Goal: Task Accomplishment & Management: Manage account settings

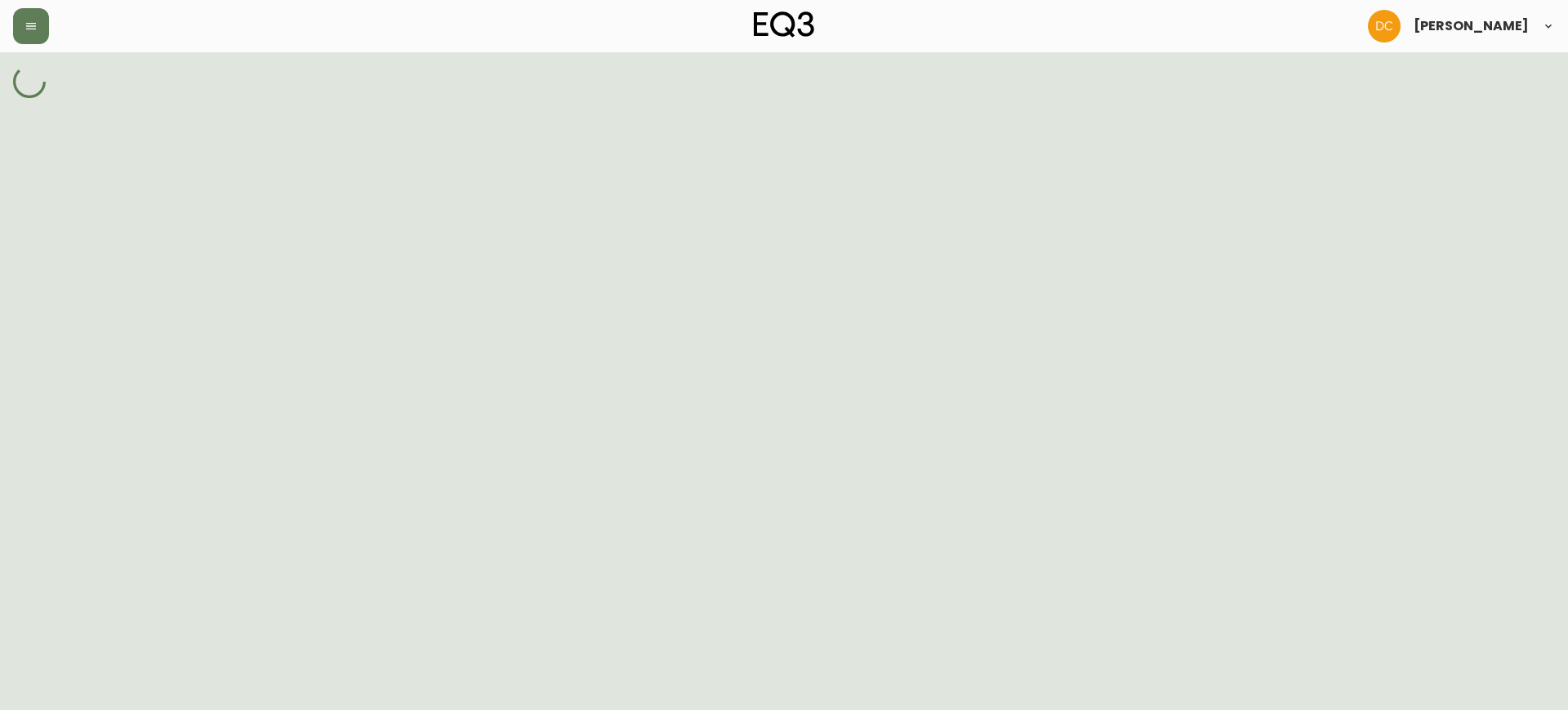
select select "MULTI_CODE"
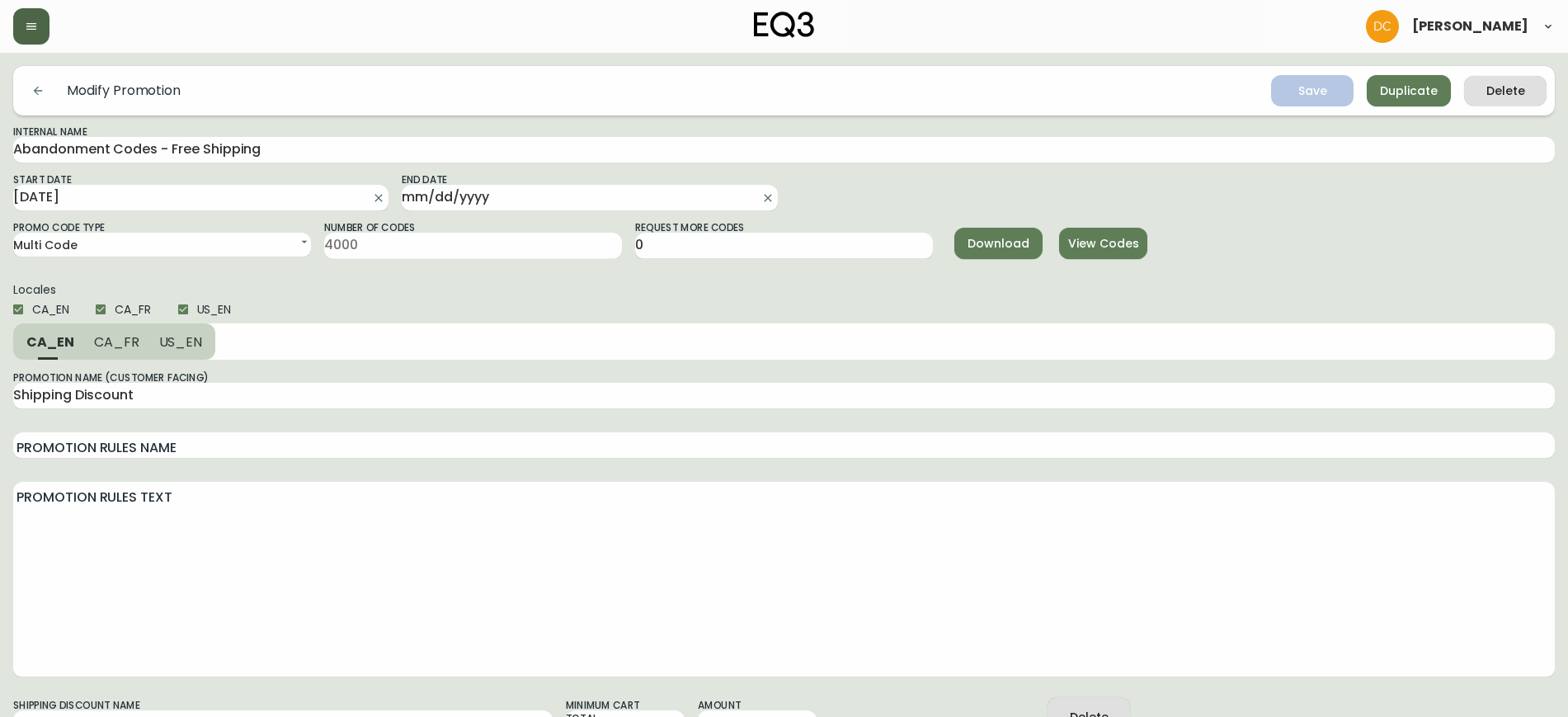
click at [18, 35] on button "button" at bounding box center [31, 27] width 36 height 36
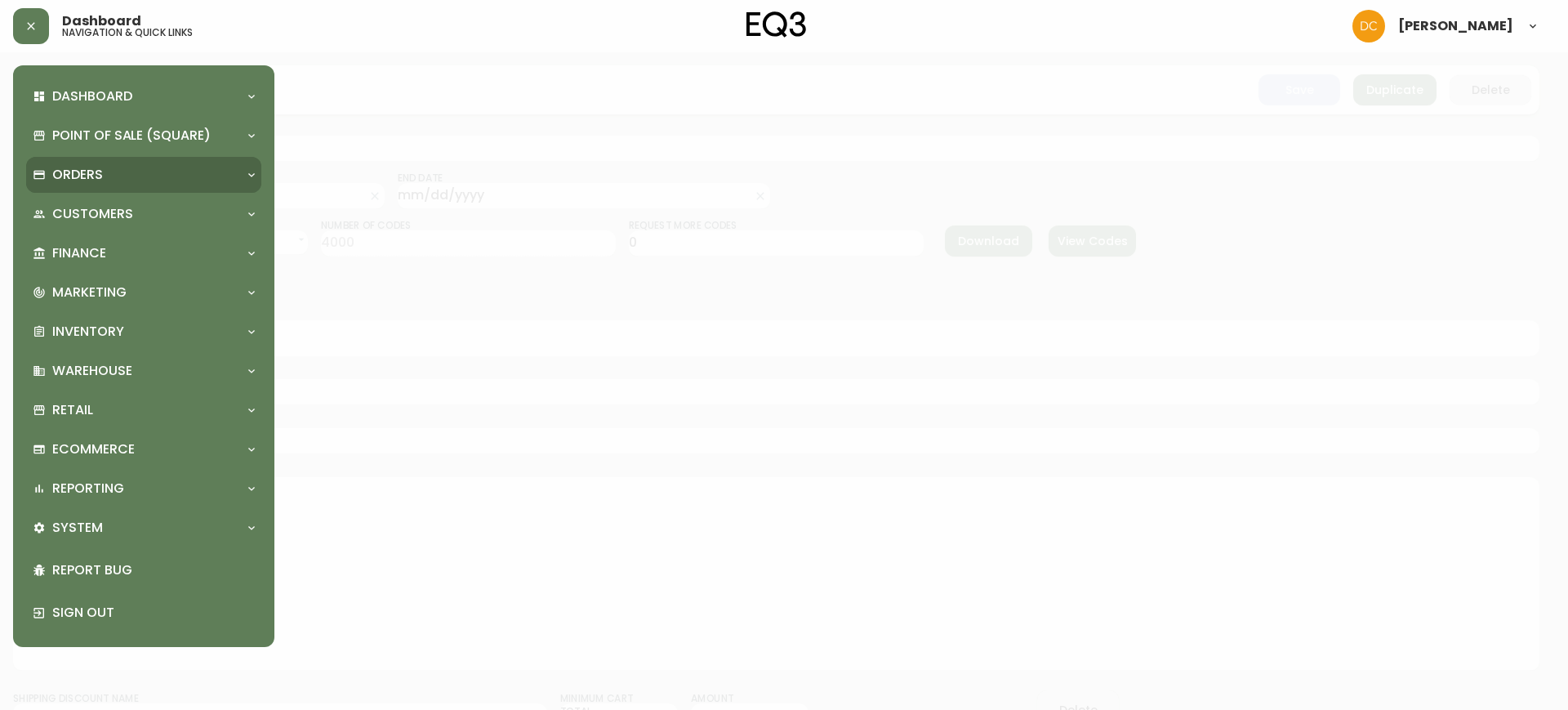
drag, startPoint x: 114, startPoint y: 177, endPoint x: 119, endPoint y: 189, distance: 13.0
click at [114, 177] on div "Orders" at bounding box center [135, 174] width 206 height 18
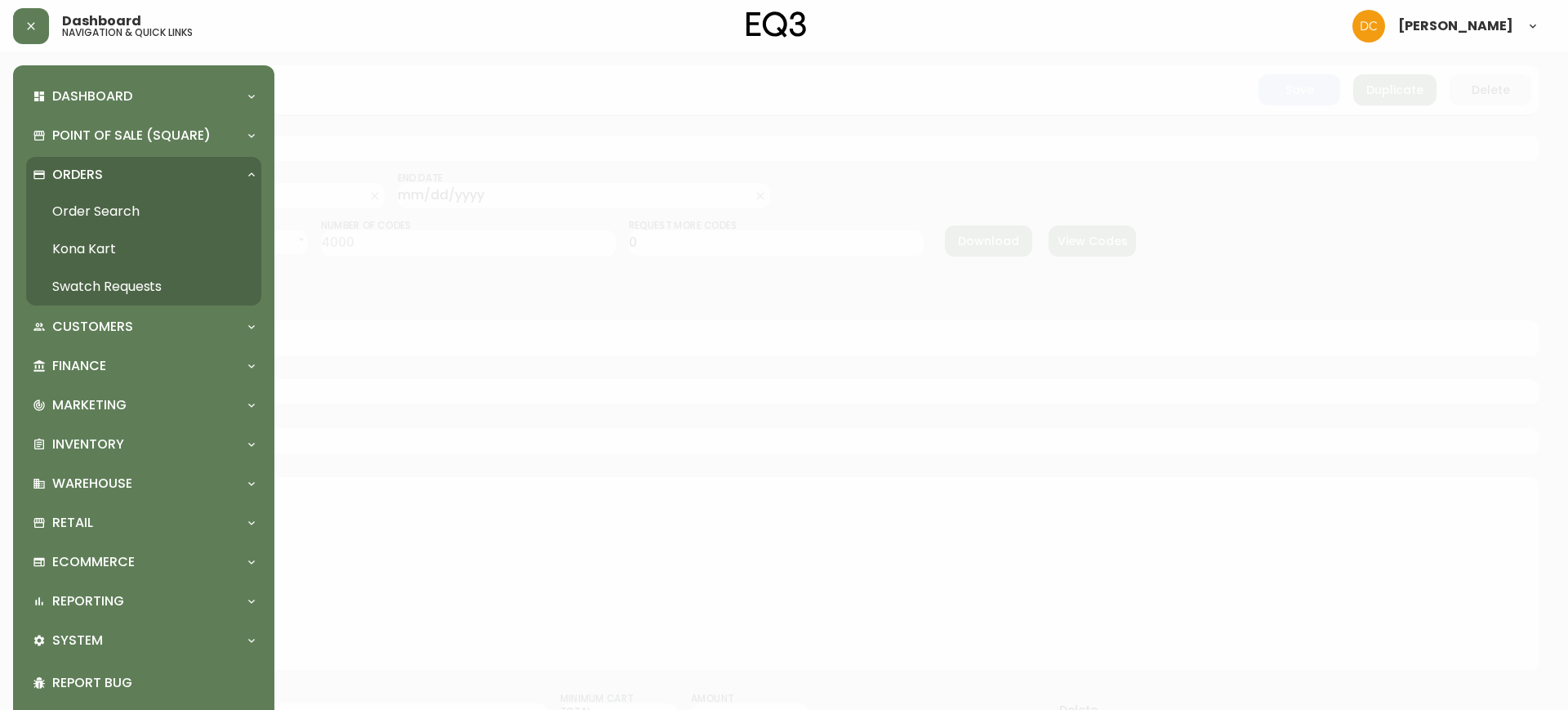
click at [124, 220] on link "Order Search" at bounding box center [144, 212] width 235 height 38
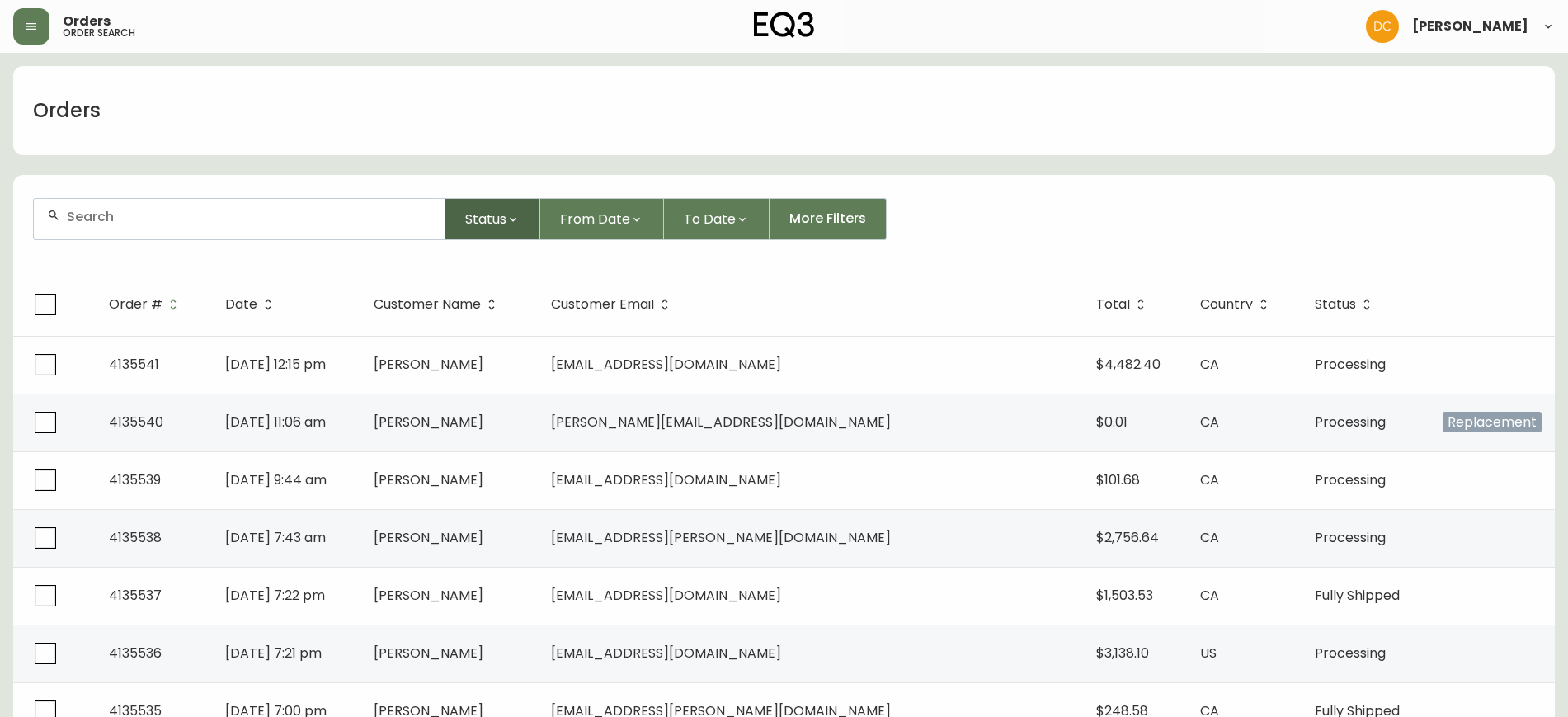
click at [463, 229] on button "Status" at bounding box center [493, 218] width 95 height 42
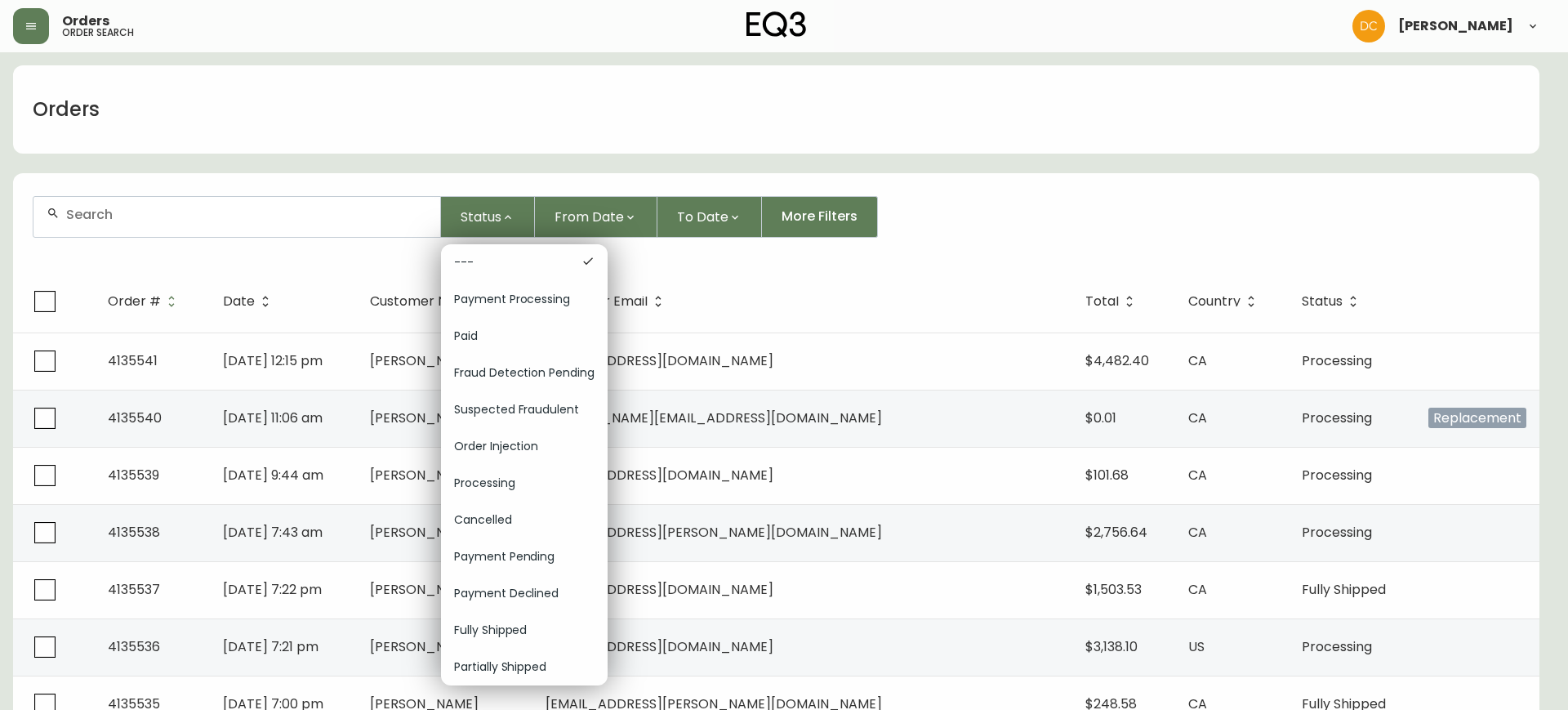
click at [525, 367] on span "Fraud Detection Pending" at bounding box center [524, 372] width 140 height 17
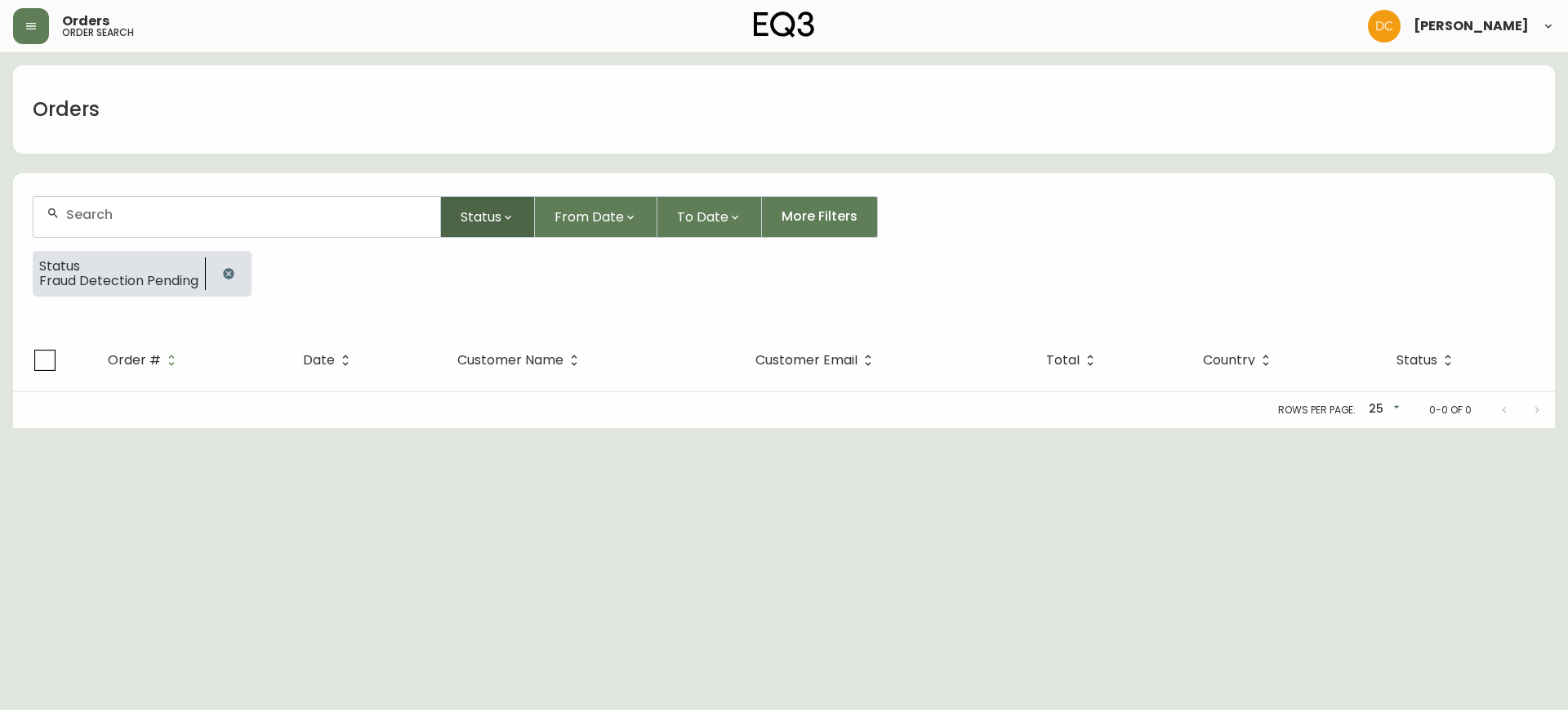
click at [494, 218] on span "Status" at bounding box center [481, 217] width 40 height 21
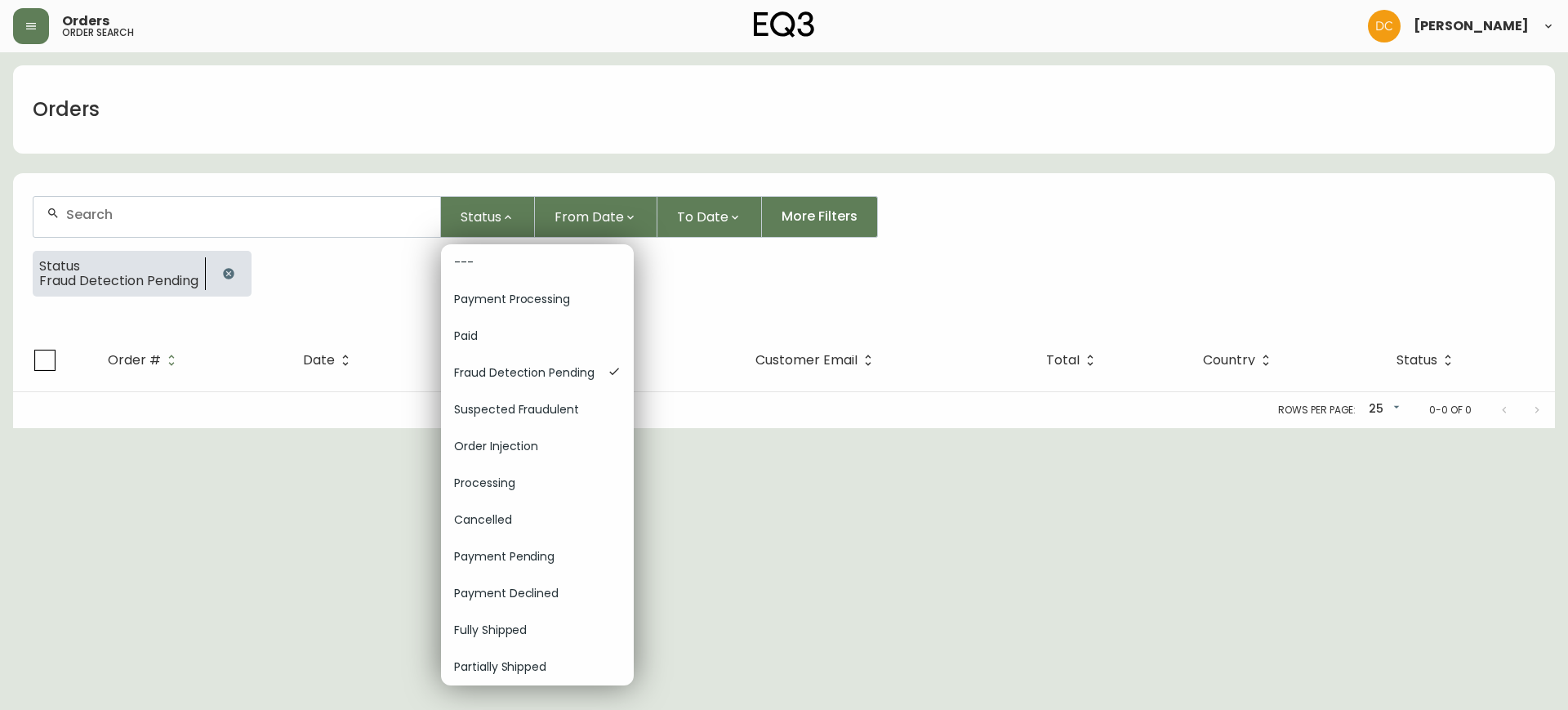
click at [570, 400] on div "Suspected Fraudulent" at bounding box center [537, 409] width 193 height 37
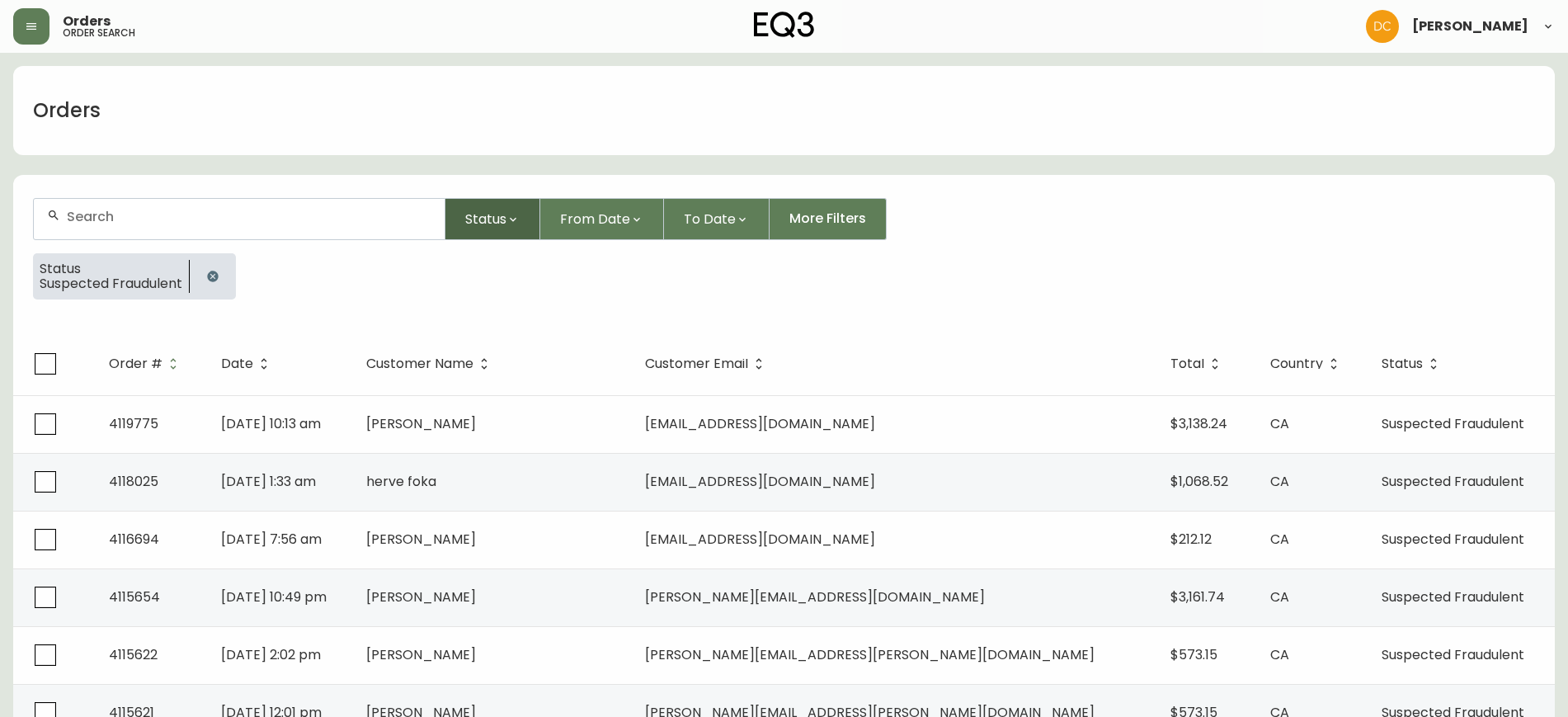
click at [520, 229] on button "Status" at bounding box center [493, 218] width 95 height 42
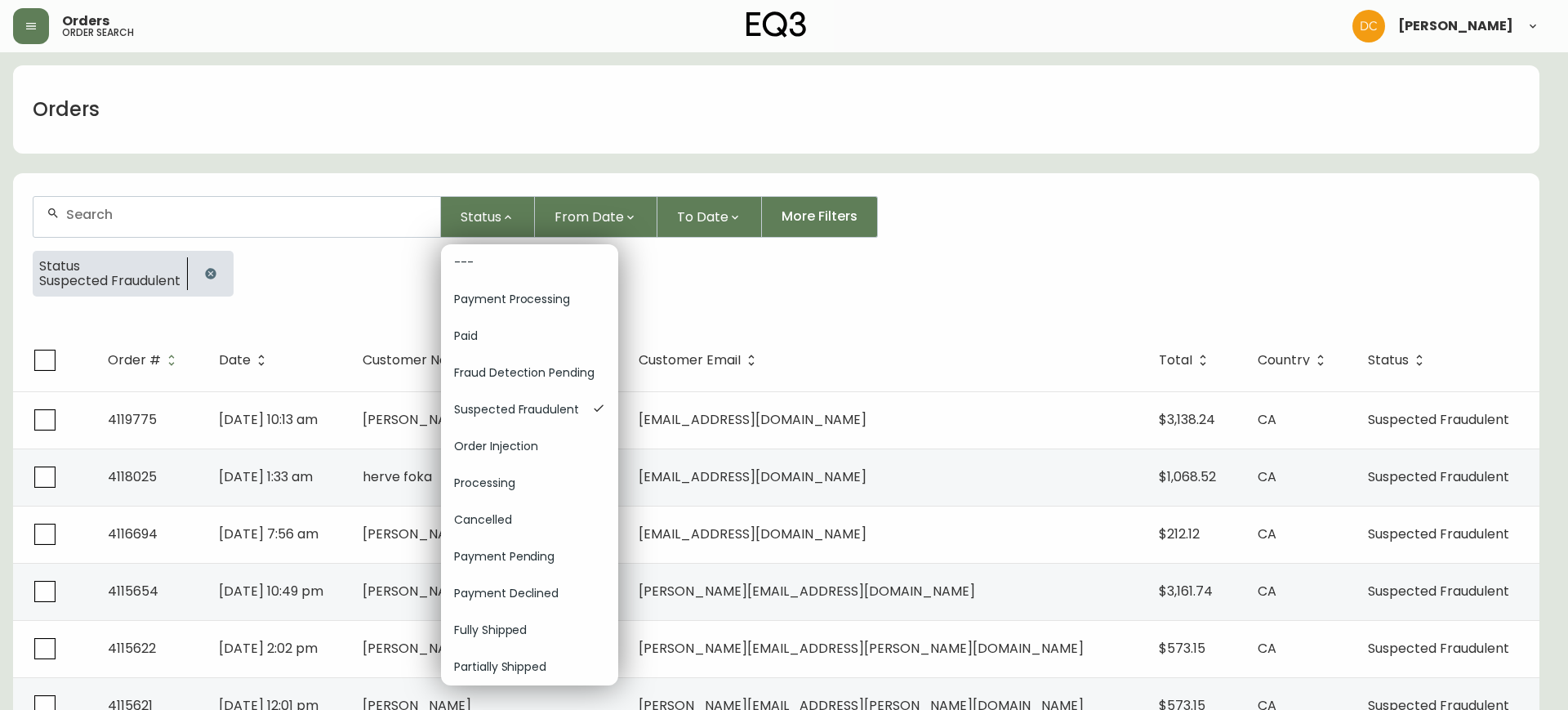
click at [812, 308] on div at bounding box center [784, 355] width 1568 height 710
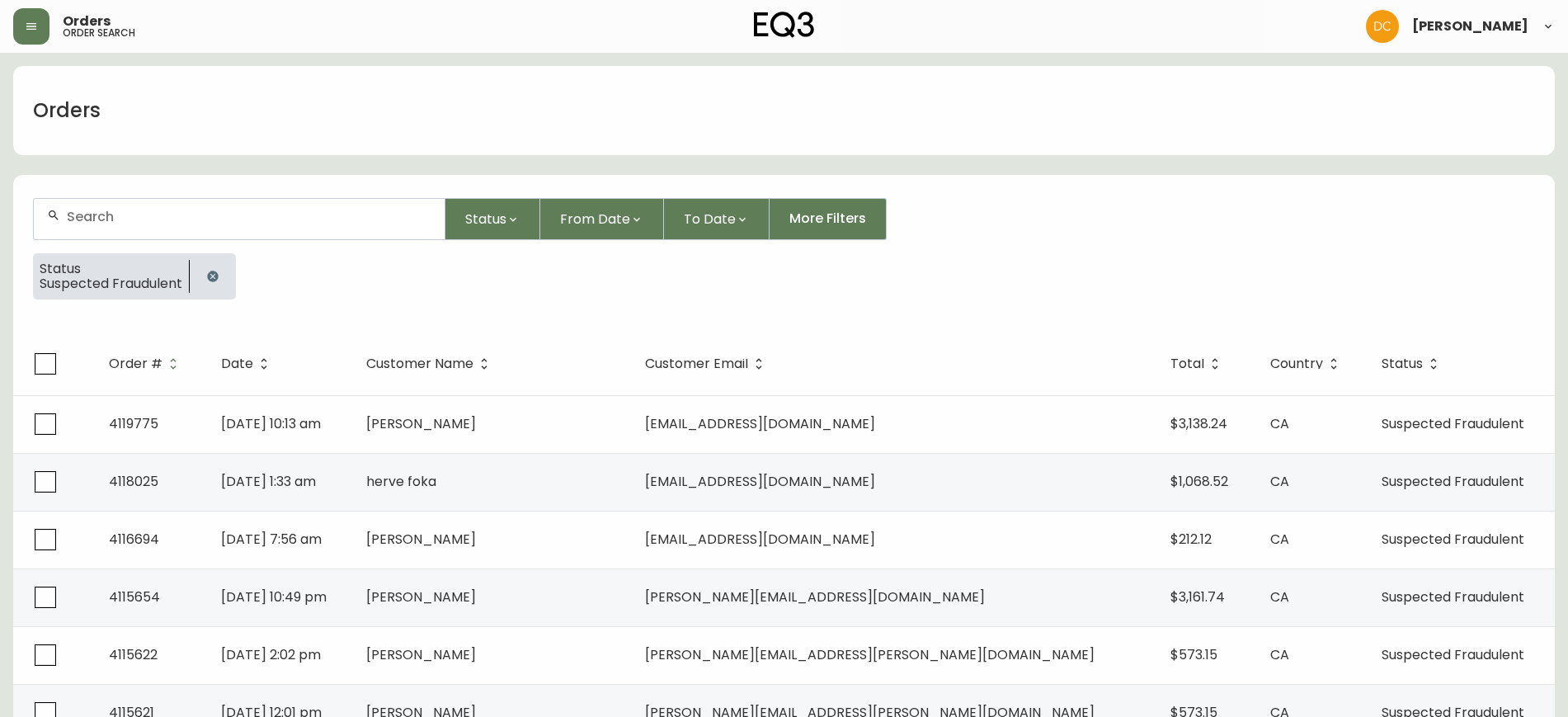
click at [765, 429] on span "[EMAIL_ADDRESS][DOMAIN_NAME]" at bounding box center [760, 424] width 230 height 19
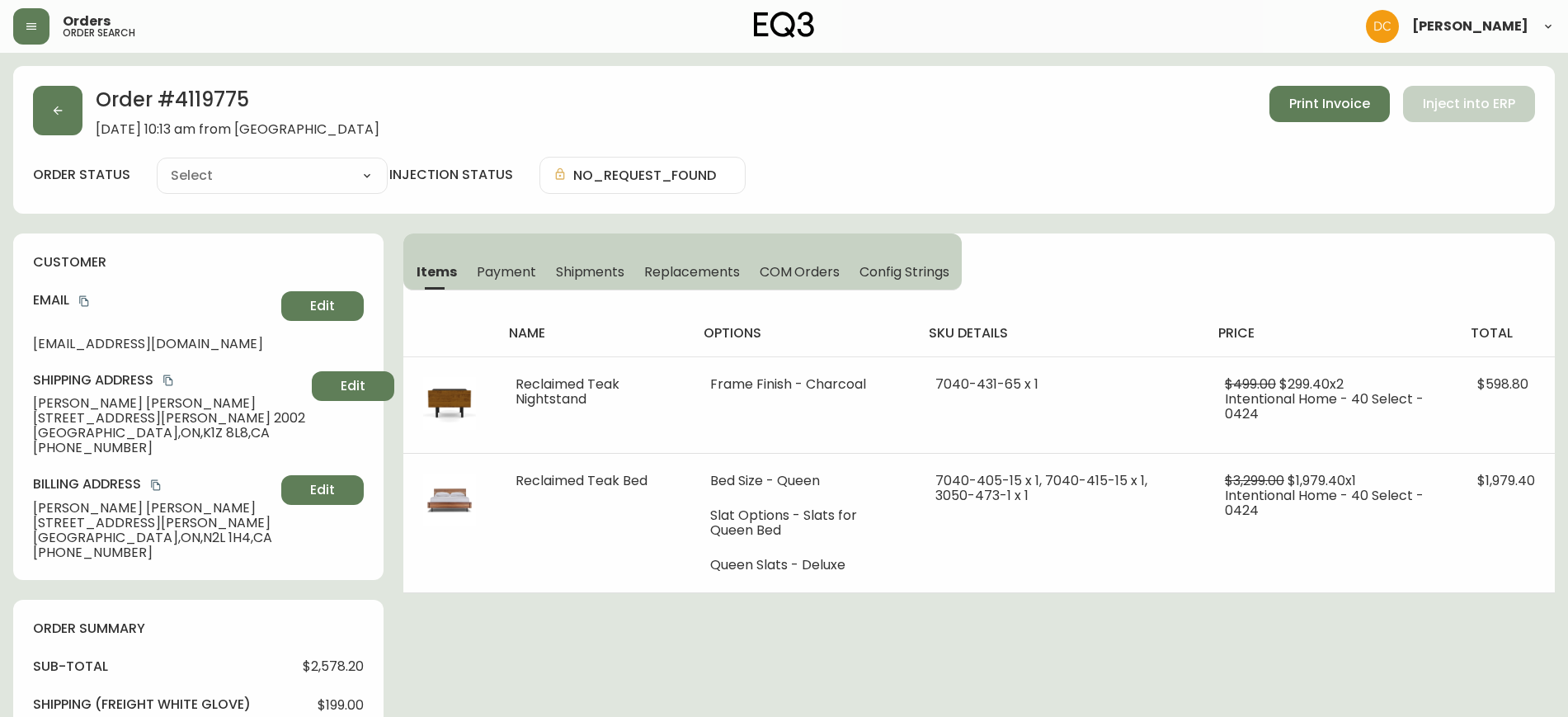
type input "Suspected Fraudulent"
select select "SUSPECTED_FRAUDULENT"
click at [83, 110] on div "Order # 4119775 [DATE] 10:13 am from CA_EN Print Invoice Inject into ERP" at bounding box center [784, 111] width 1502 height 51
click at [42, 115] on button "button" at bounding box center [58, 110] width 49 height 49
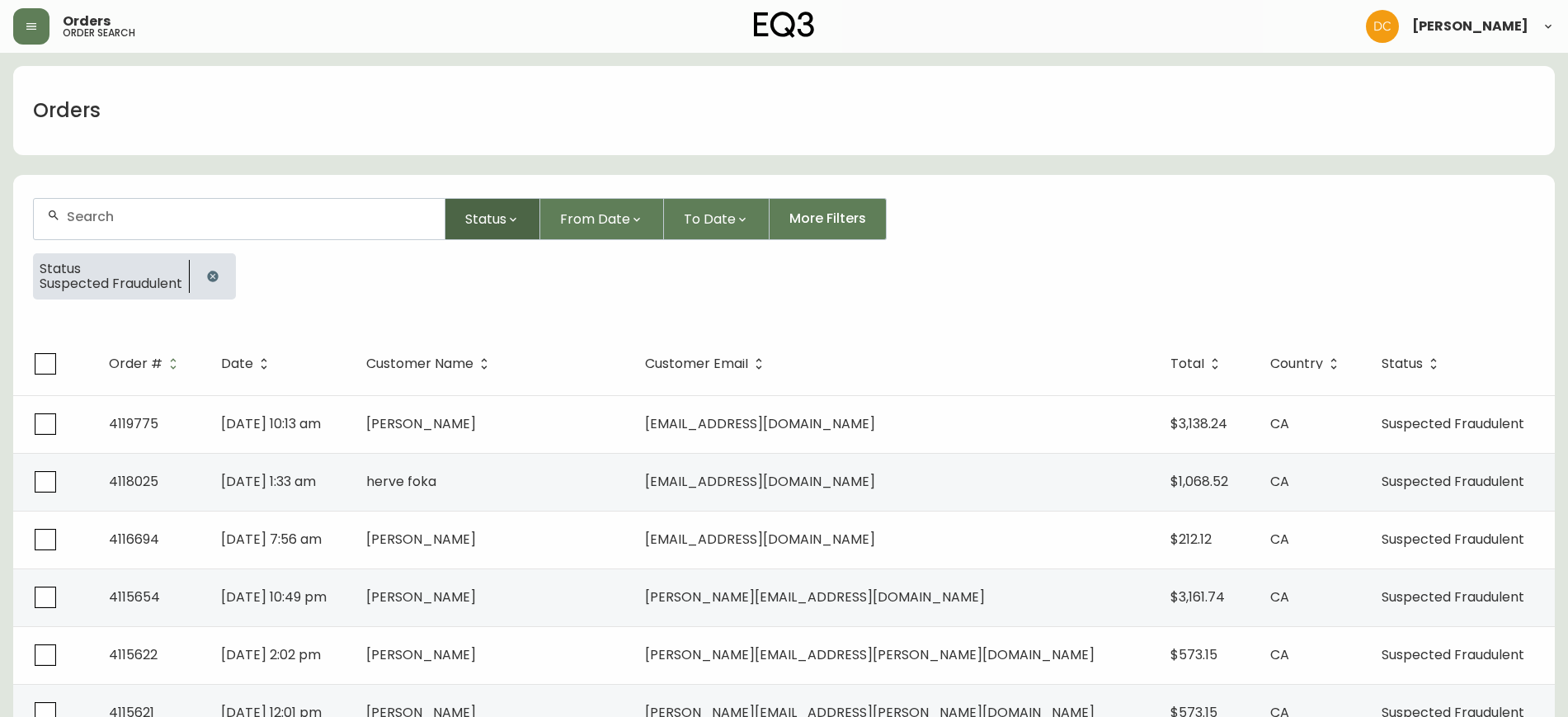
click at [505, 219] on span "Status" at bounding box center [485, 219] width 41 height 21
